Goal: Information Seeking & Learning: Check status

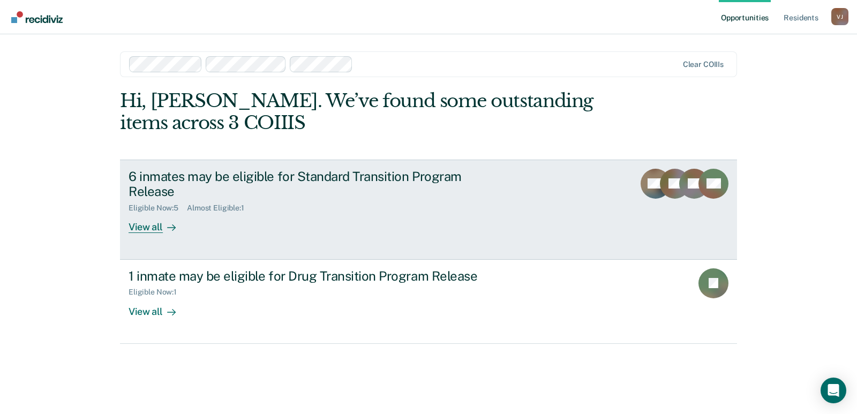
click at [143, 227] on div "View all" at bounding box center [159, 223] width 60 height 21
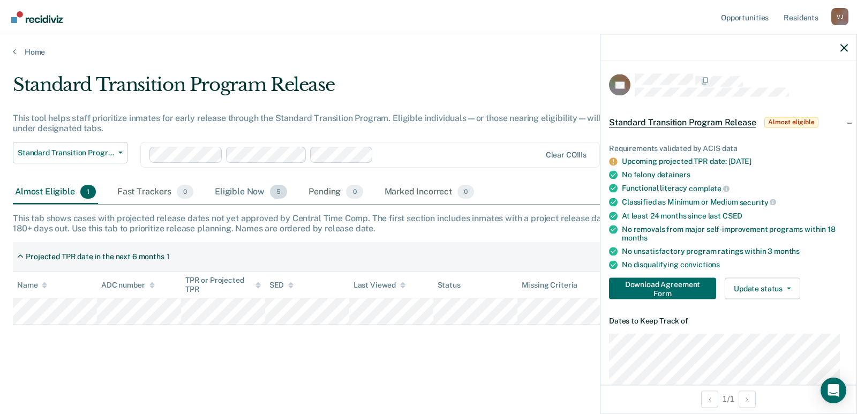
click at [234, 191] on div "Eligible Now 5" at bounding box center [251, 193] width 77 height 24
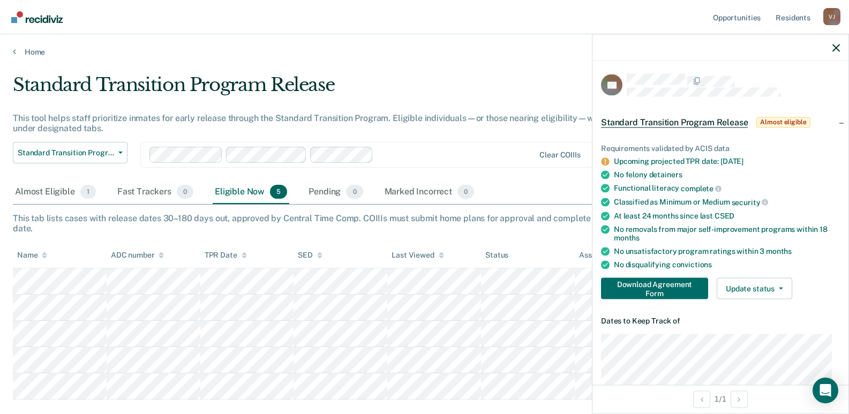
click at [497, 99] on div "Standard Transition Program Release" at bounding box center [331, 89] width 637 height 31
click at [838, 48] on icon "button" at bounding box center [837, 48] width 8 height 8
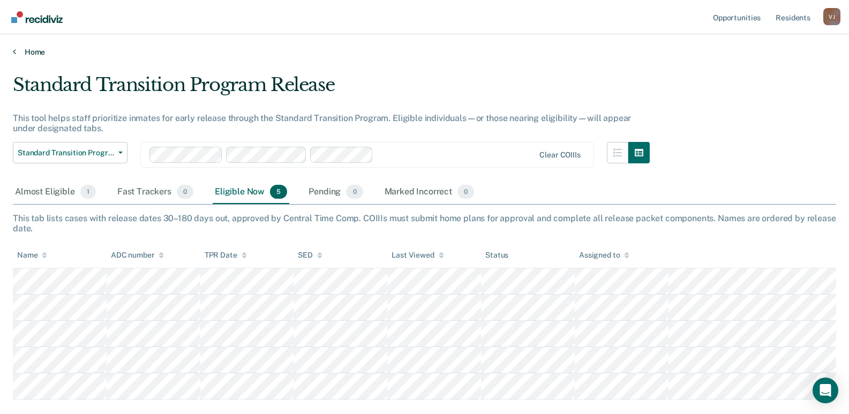
click at [29, 53] on link "Home" at bounding box center [425, 52] width 824 height 10
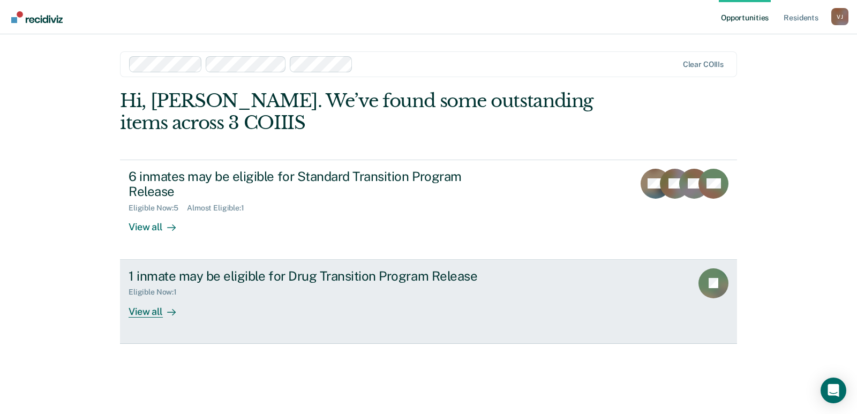
click at [237, 275] on div "1 inmate may be eligible for Drug Transition Program Release" at bounding box center [317, 276] width 376 height 16
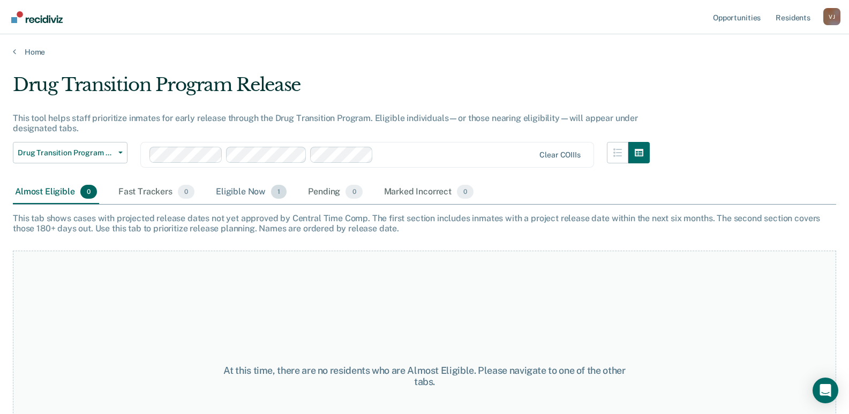
click at [237, 190] on div "Eligible Now 1" at bounding box center [251, 193] width 75 height 24
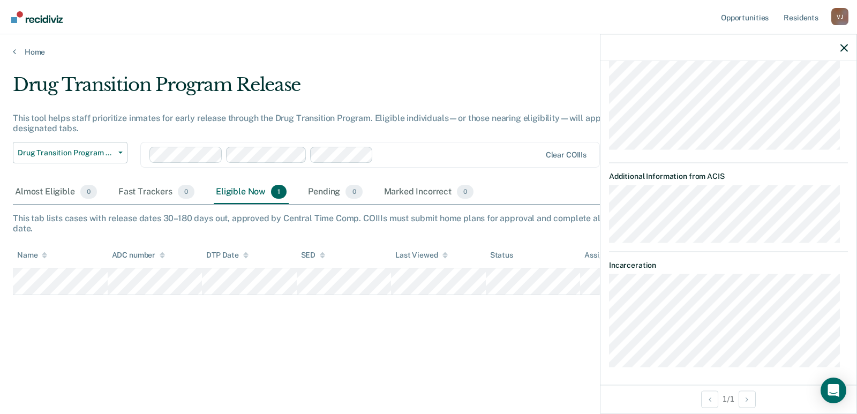
scroll to position [291, 0]
